Goal: Task Accomplishment & Management: Manage account settings

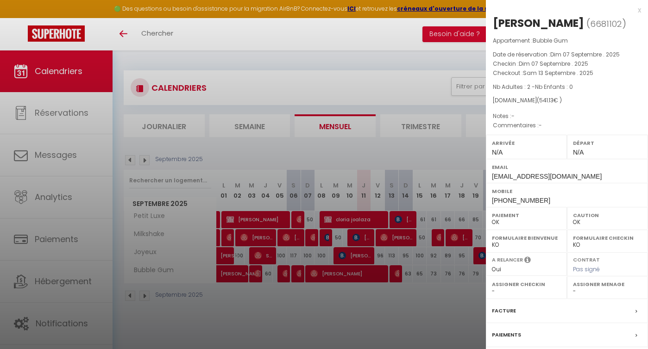
select select "0"
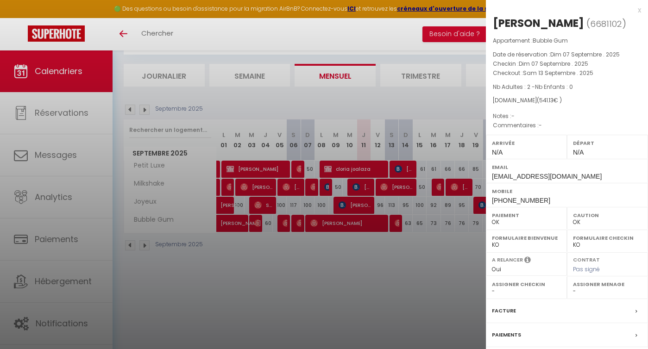
click at [370, 284] on div at bounding box center [324, 174] width 648 height 349
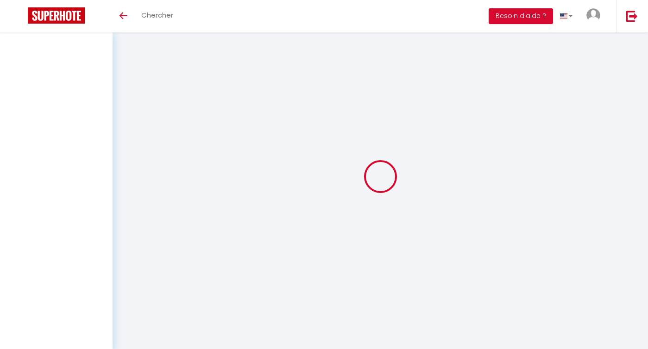
select select
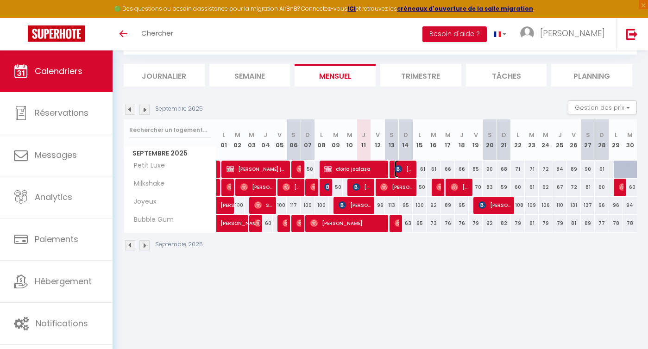
click at [411, 173] on span "[PERSON_NAME]" at bounding box center [403, 169] width 19 height 18
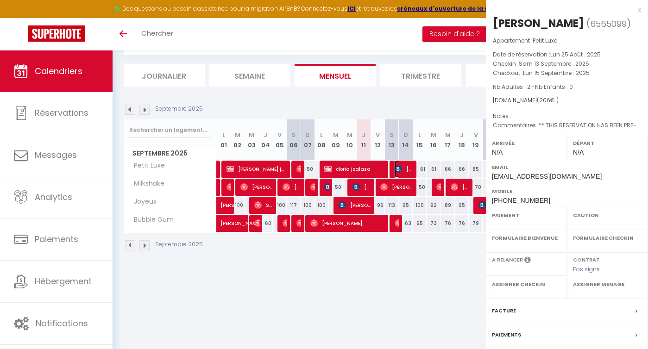
select select "OK"
select select "KO"
select select "0"
select select "1"
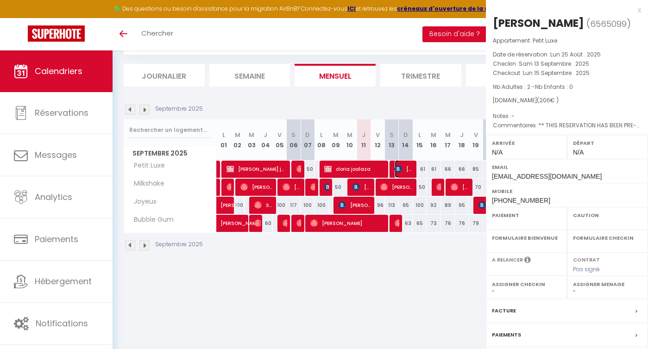
select select
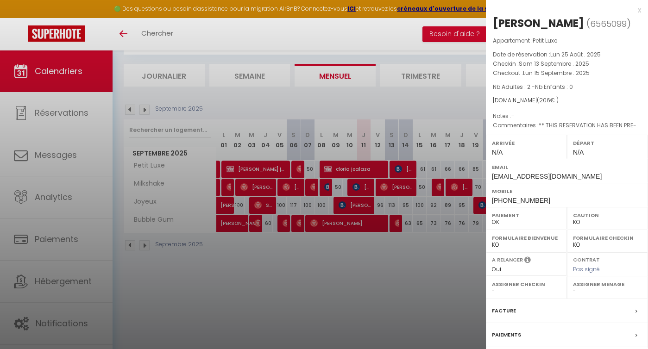
click at [399, 341] on div at bounding box center [324, 174] width 648 height 349
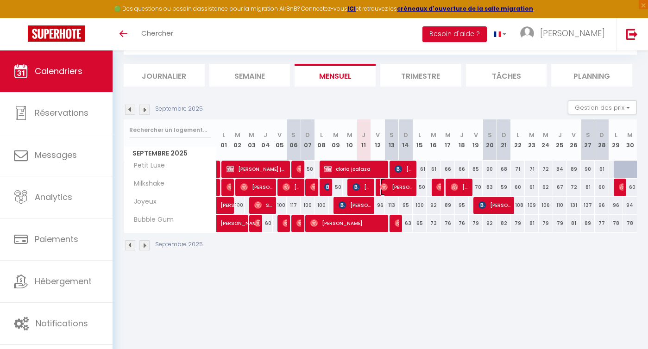
click at [389, 187] on span "[PERSON_NAME]" at bounding box center [396, 187] width 32 height 18
select select "OK"
